Goal: Task Accomplishment & Management: Manage account settings

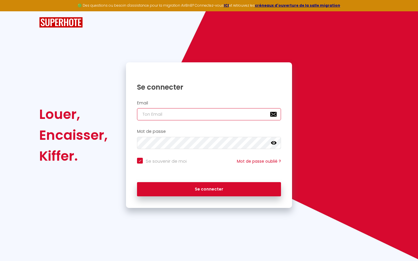
type input "s"
checkbox input "true"
type input "su"
checkbox input "true"
type input "sup"
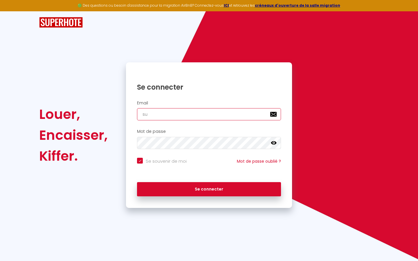
checkbox input "true"
type input "supe"
checkbox input "true"
type input "super"
checkbox input "true"
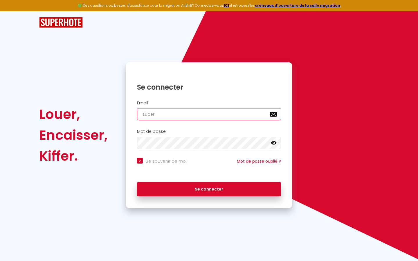
type input "superb"
checkbox input "true"
type input "superbo"
checkbox input "true"
type input "superbor"
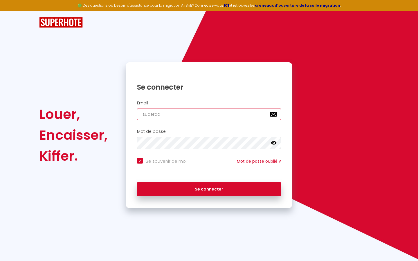
checkbox input "true"
type input "superbord"
checkbox input "true"
type input "superborde"
checkbox input "true"
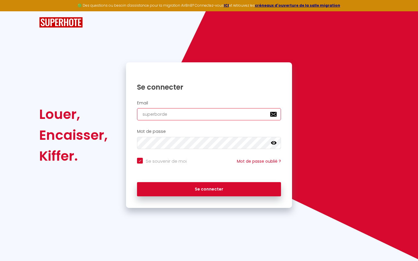
type input "superbordea"
checkbox input "true"
type input "superbordeau"
checkbox input "true"
type input "superbordeaux"
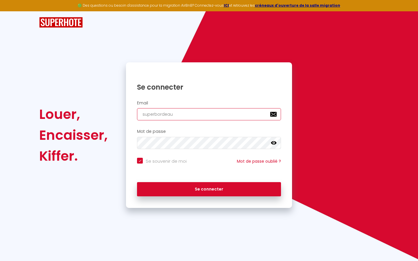
checkbox input "true"
type input "superbordeaux@"
checkbox input "true"
type input "superbordeaux@g"
checkbox input "true"
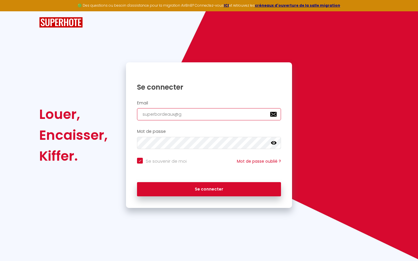
type input "superbordeaux@gm"
checkbox input "true"
type input "superbordeaux@gma"
checkbox input "true"
type input "superbordeaux@gmai"
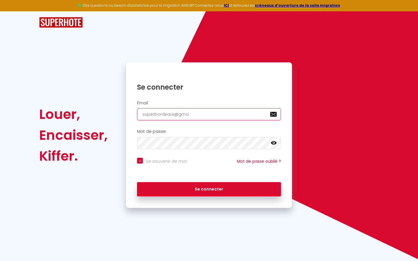
checkbox input "true"
type input "[EMAIL_ADDRESS]"
checkbox input "true"
type input "[EMAIL_ADDRESS]."
checkbox input "true"
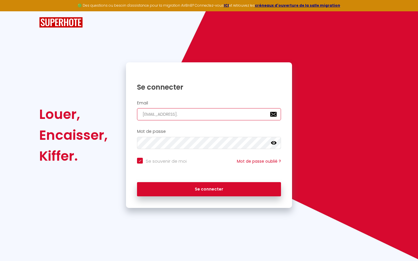
type input "superbordeaux@gmail.c"
checkbox input "true"
type input "[EMAIL_ADDRESS][DOMAIN_NAME]"
checkbox input "true"
type input "[EMAIL_ADDRESS][DOMAIN_NAME]"
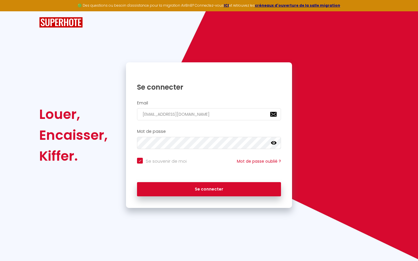
checkbox input "true"
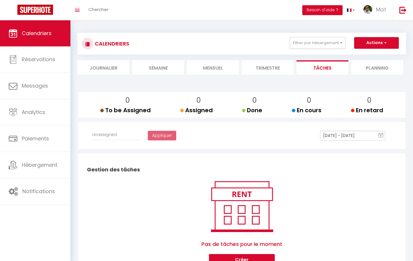
select select
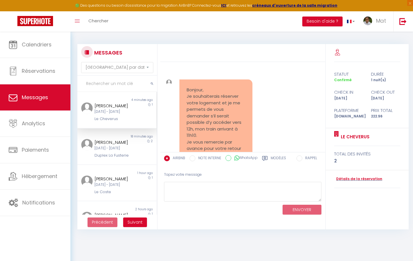
scroll to position [2280, 0]
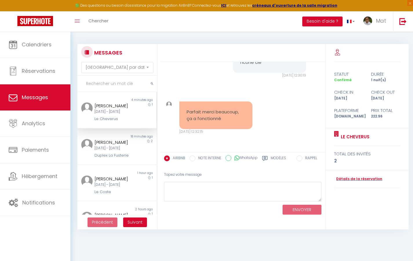
select select "2025"
select select "9"
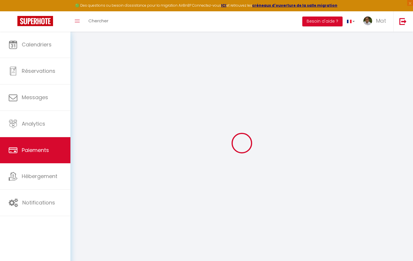
select select "2"
select select "0"
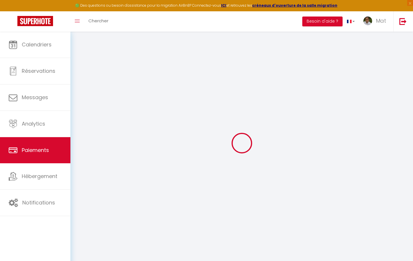
select select "0"
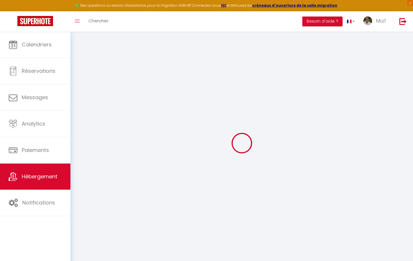
select select "2365"
checkbox input "true"
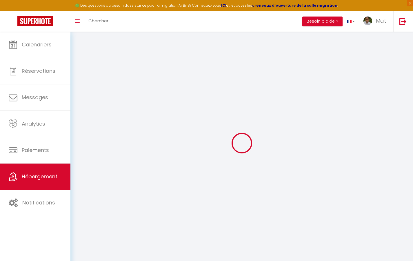
checkbox input "false"
checkbox input "true"
checkbox input "false"
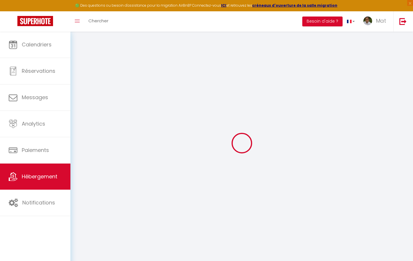
select select "17:00"
select select "23:30"
select select "10:00"
select select "30"
select select "120"
